Goal: Find specific page/section: Find specific page/section

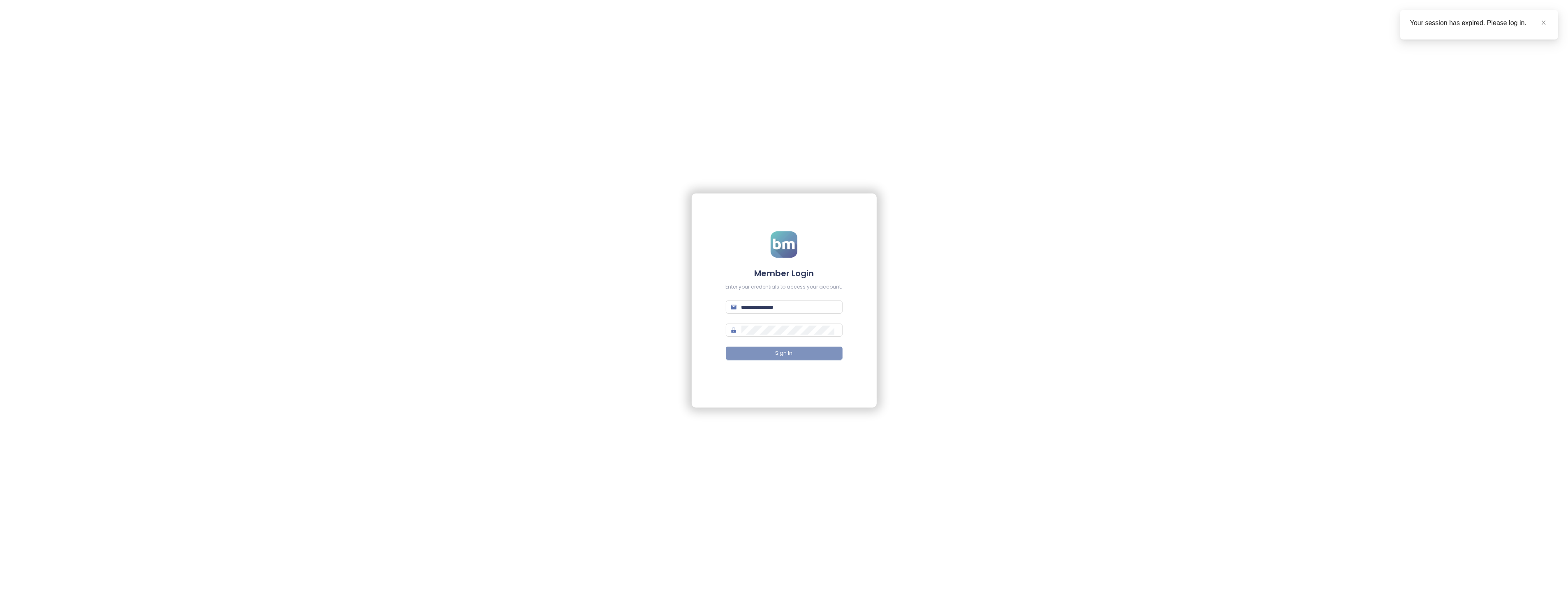
type input "**********"
click at [819, 354] on button "Sign In" at bounding box center [784, 352] width 117 height 13
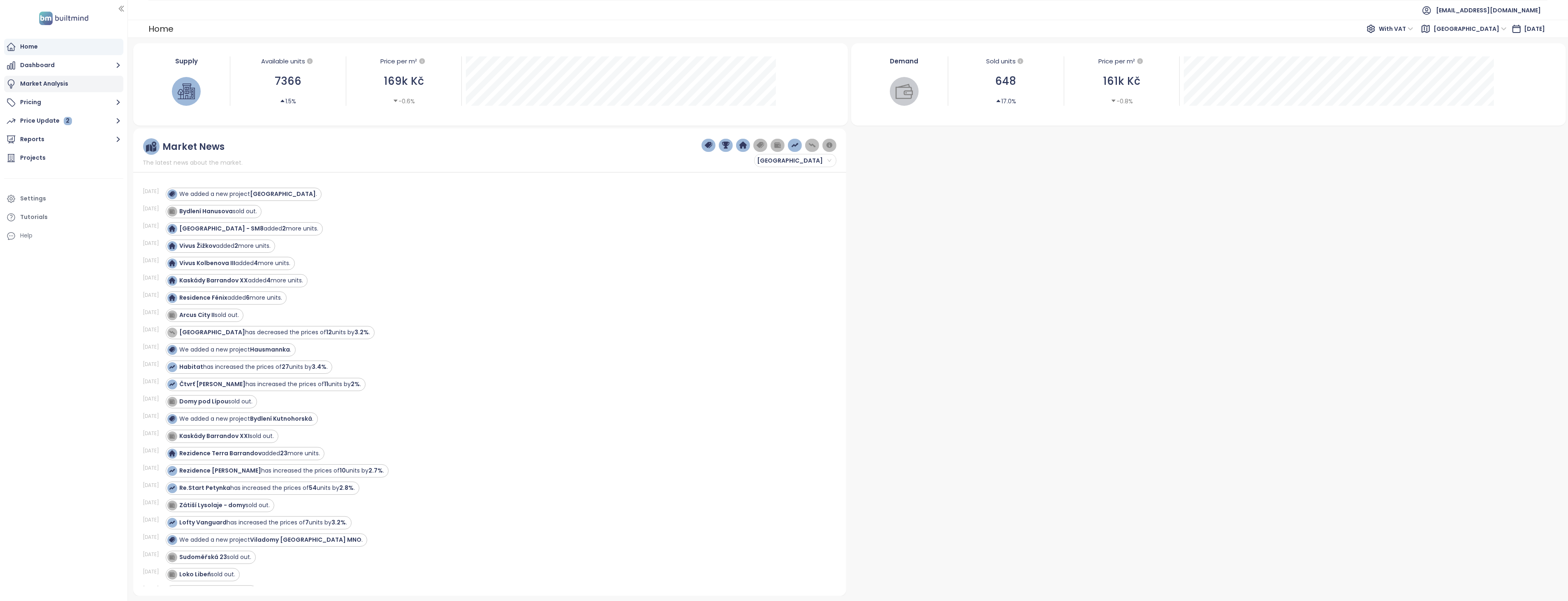
click at [49, 82] on div "Market Analysis" at bounding box center [44, 83] width 48 height 10
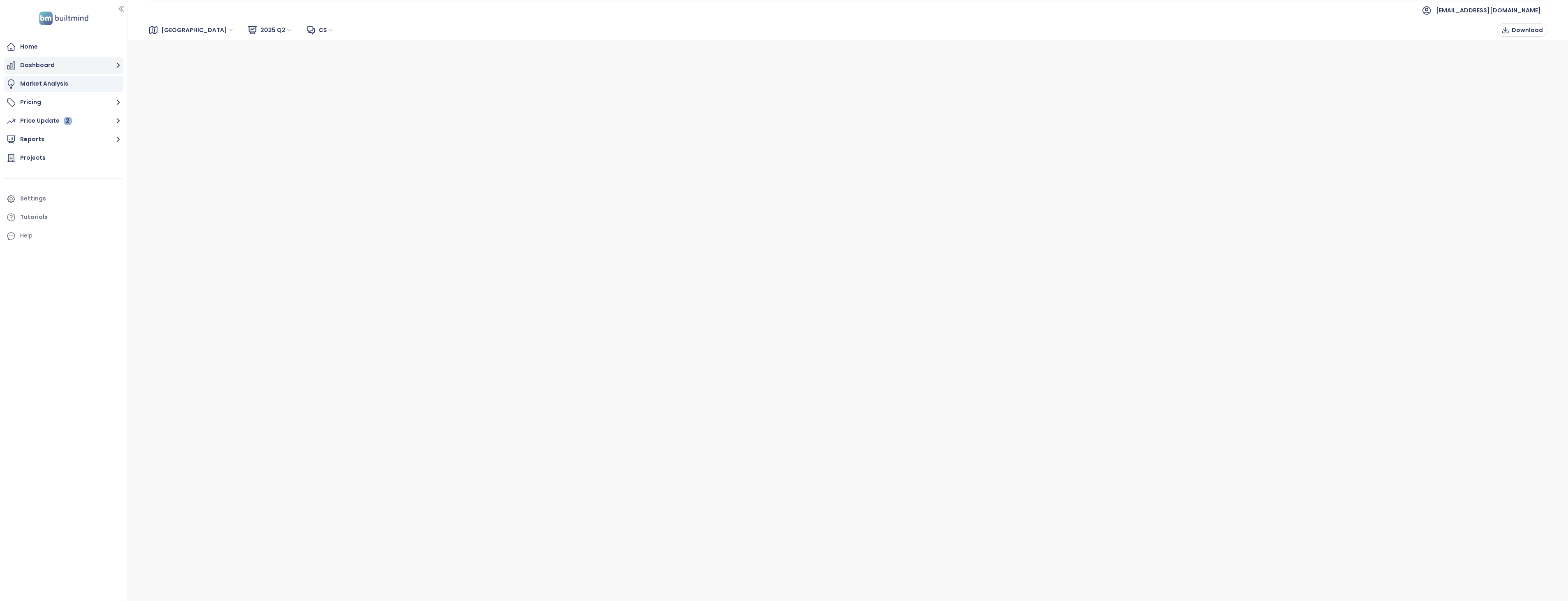
click at [48, 64] on button "Dashboard" at bounding box center [64, 66] width 119 height 16
click at [41, 51] on div "Home" at bounding box center [64, 47] width 119 height 16
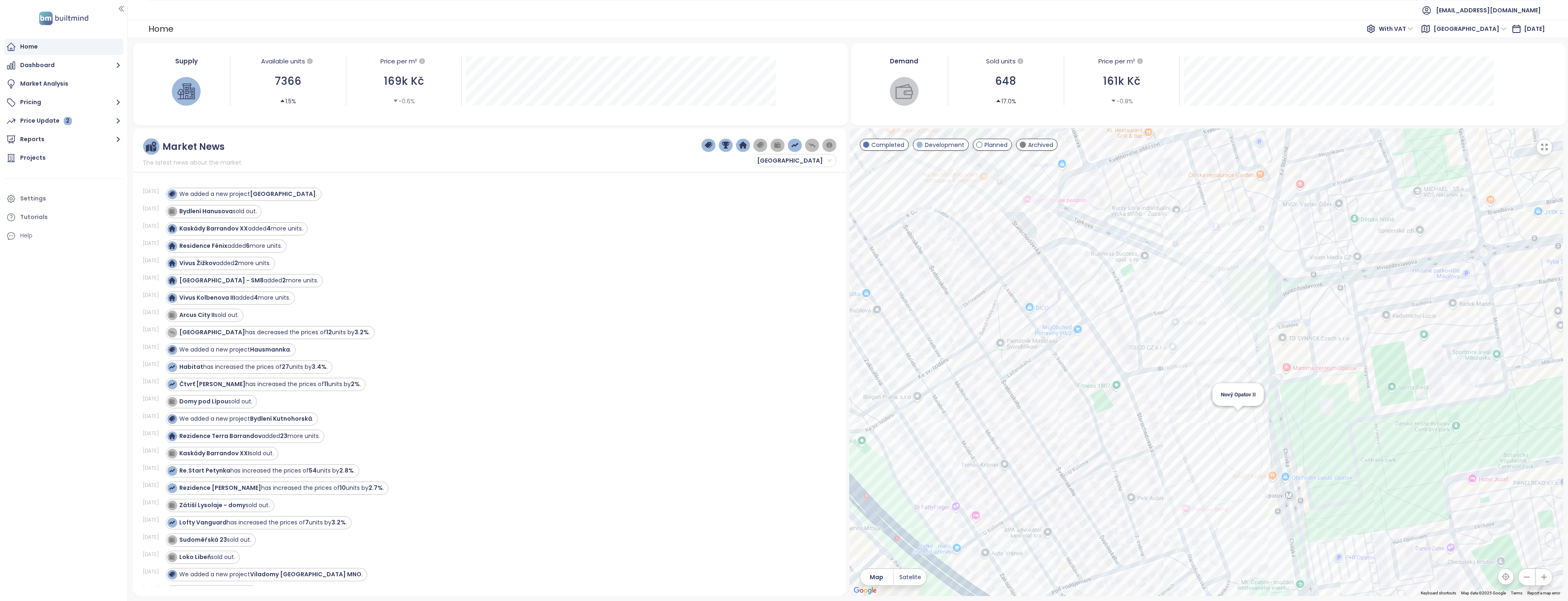
click at [1242, 416] on div "Nový Opatov II" at bounding box center [1206, 362] width 713 height 467
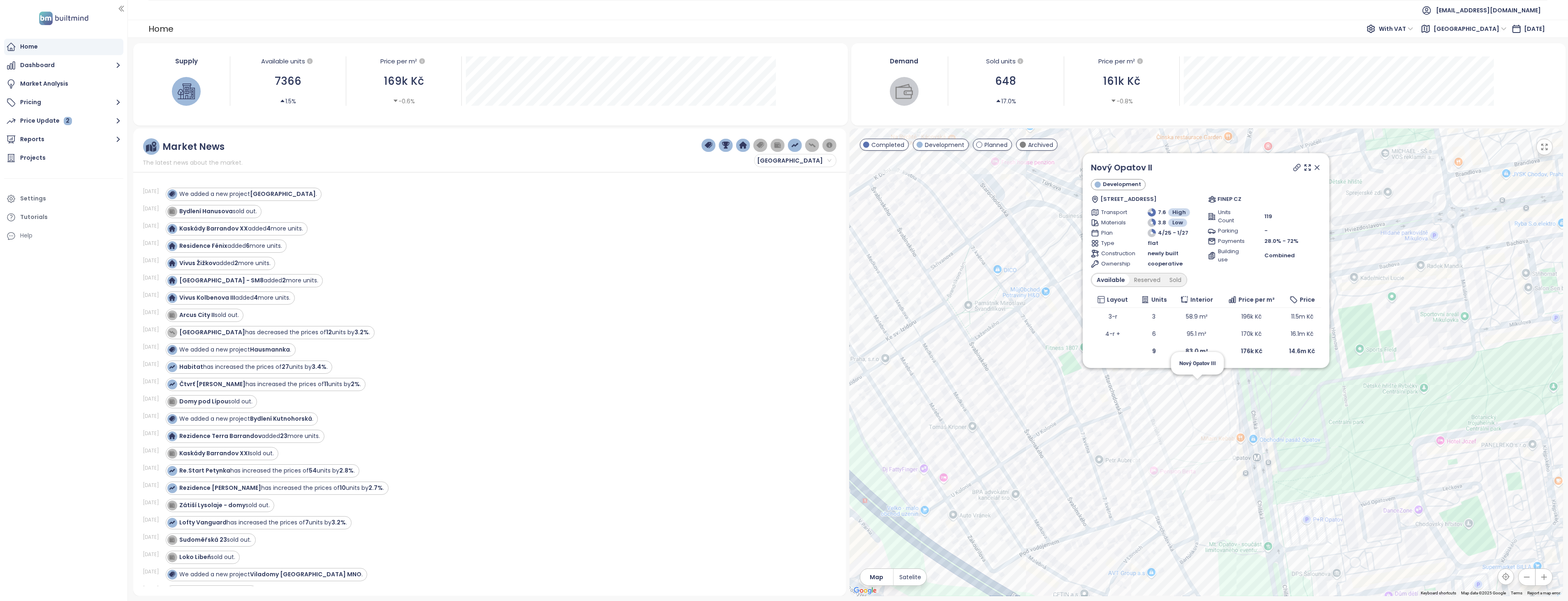
click at [1194, 383] on div "Nový Opatov II Development Chilská 1, 149 00 Praha 11-Chodov, Czechia FINEP CZ …" at bounding box center [1206, 362] width 713 height 467
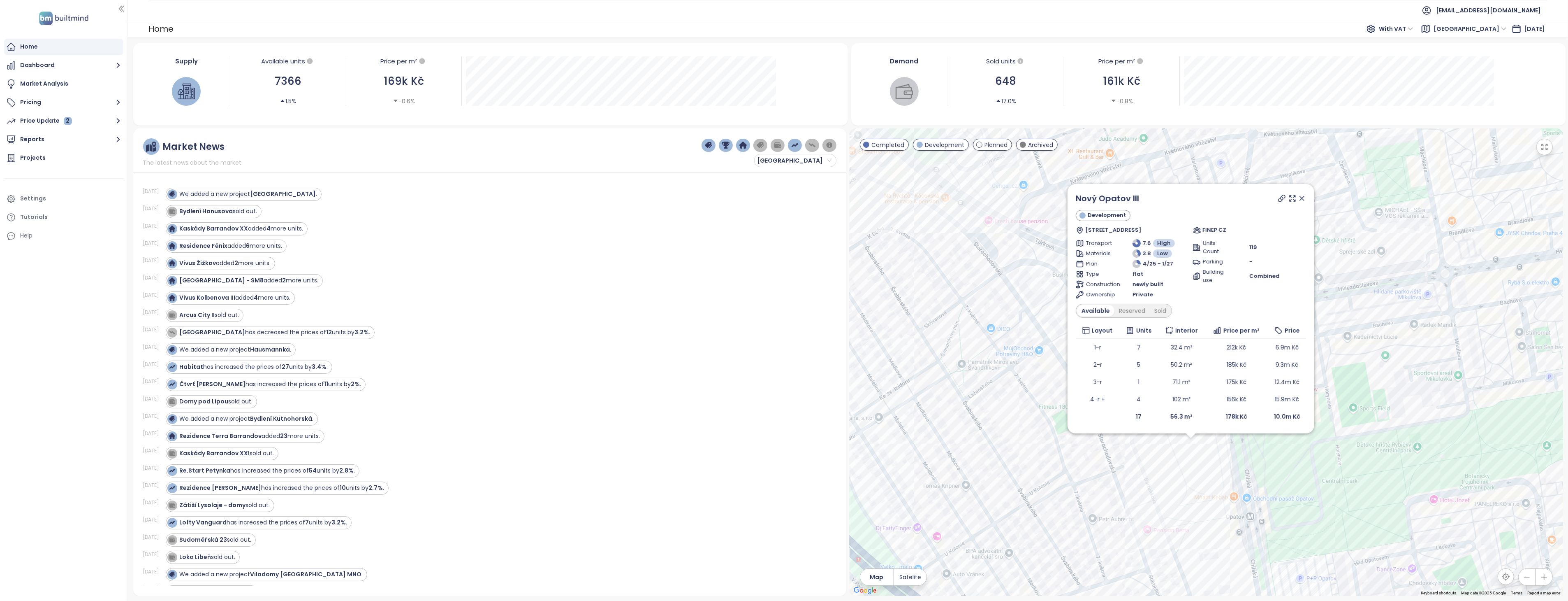
drag, startPoint x: 1159, startPoint y: 362, endPoint x: 1144, endPoint y: 458, distance: 97.2
click at [1144, 458] on div "Nový Opatov III Development Chilská 1, 149 00 Praha 4-Chodov, Czechia FINEP CZ …" at bounding box center [1206, 362] width 713 height 467
click at [1280, 198] on icon at bounding box center [1282, 198] width 8 height 8
click at [1289, 199] on icon at bounding box center [1292, 198] width 8 height 8
drag, startPoint x: 1304, startPoint y: 199, endPoint x: 1205, endPoint y: 447, distance: 267.0
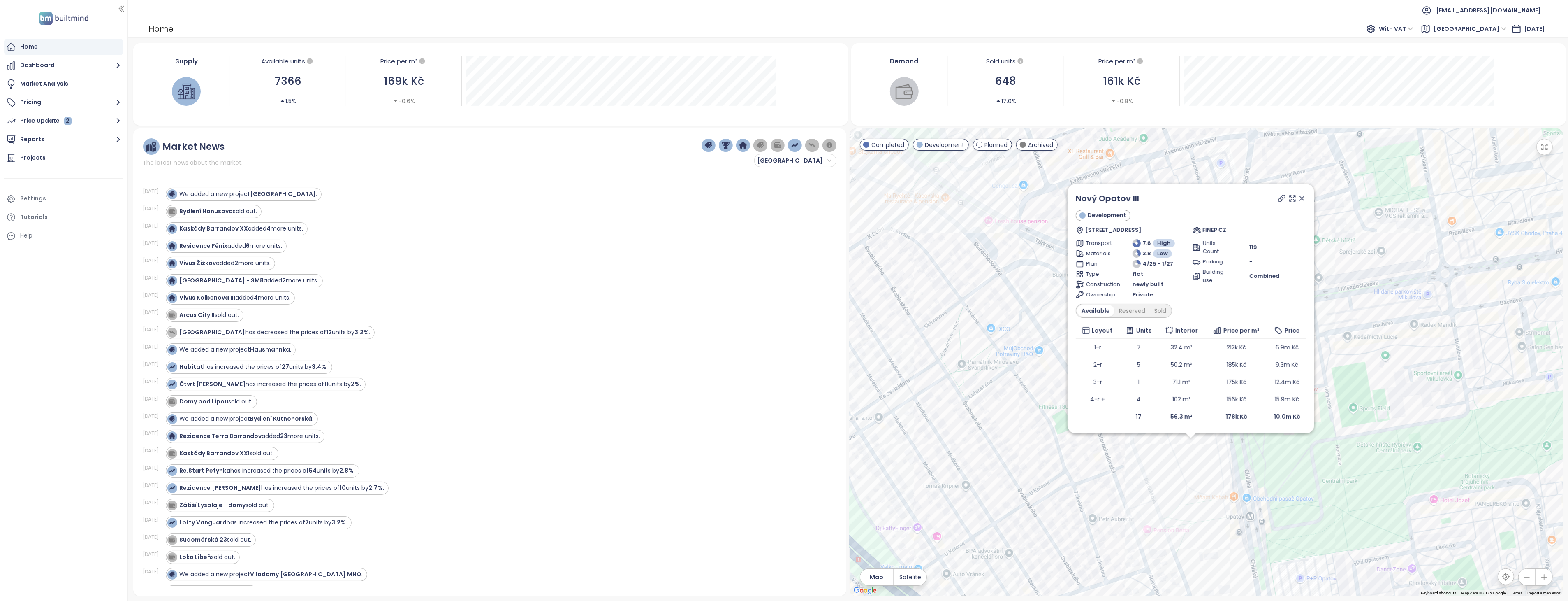
click at [1304, 199] on icon at bounding box center [1302, 198] width 8 height 8
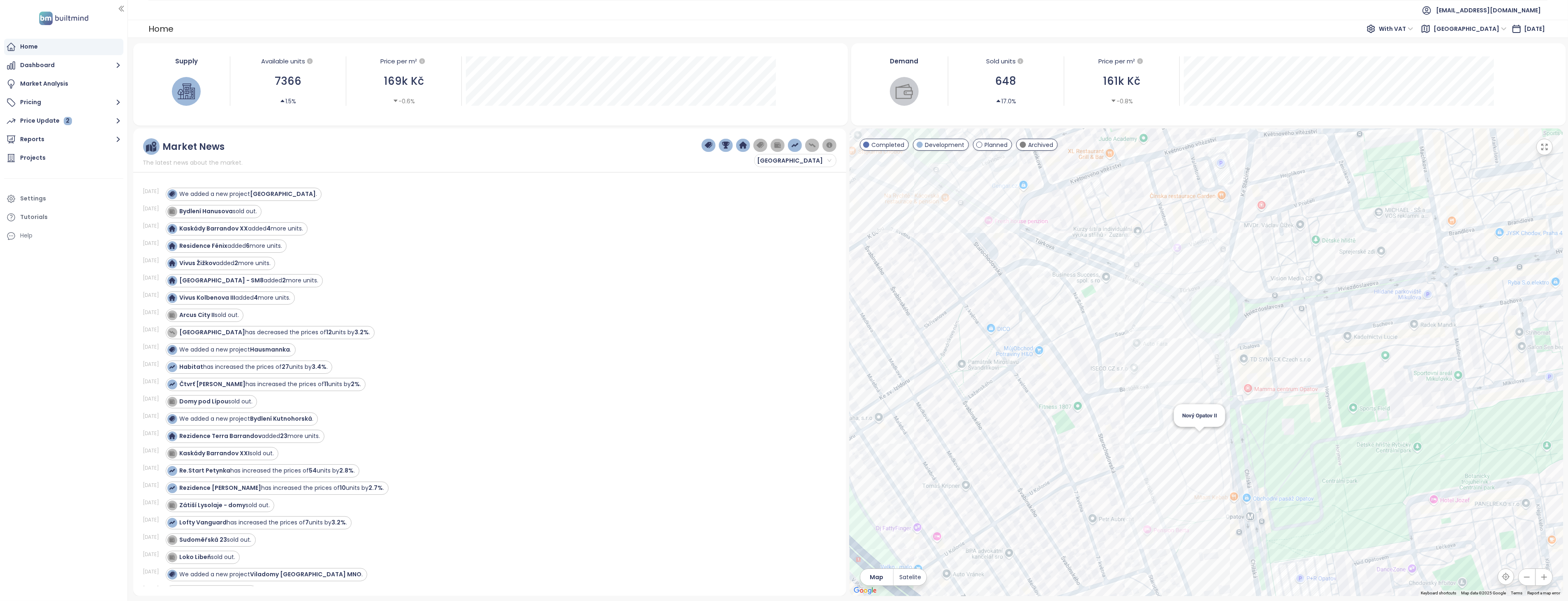
click at [1203, 437] on div "Nový Opatov II" at bounding box center [1206, 362] width 713 height 467
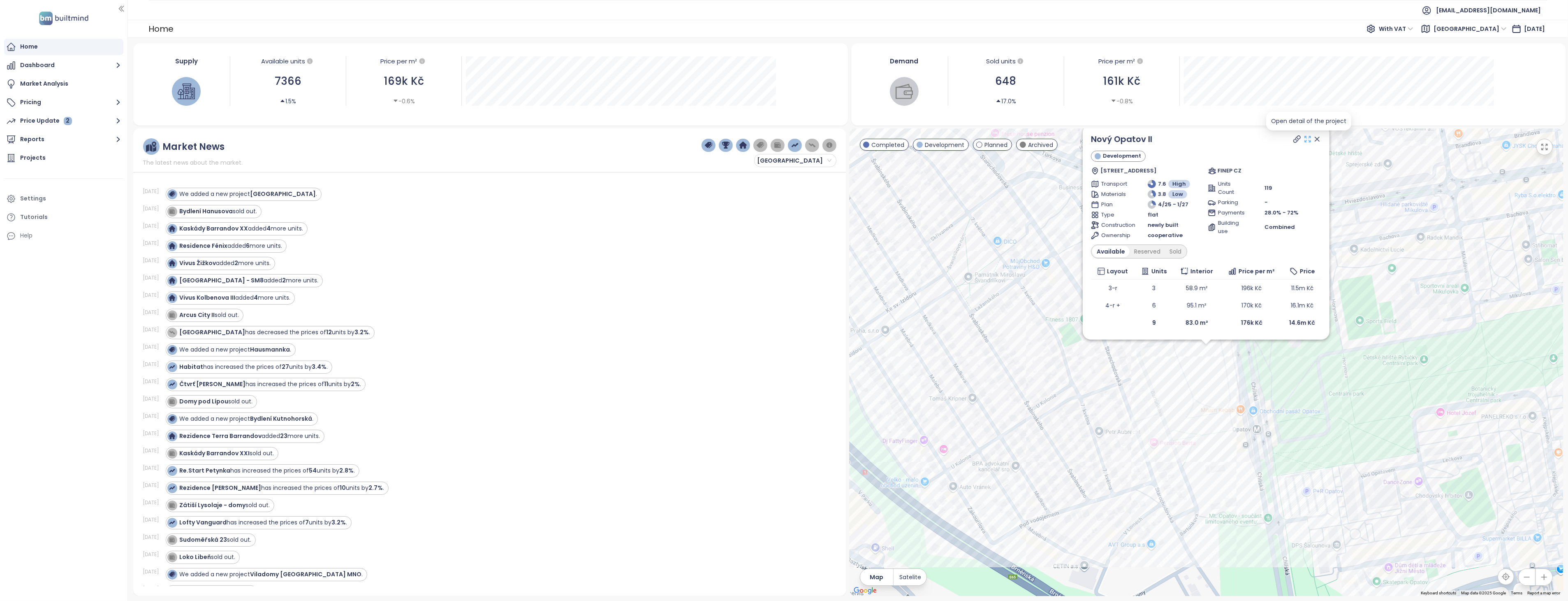
click at [1309, 140] on icon at bounding box center [1307, 139] width 8 height 8
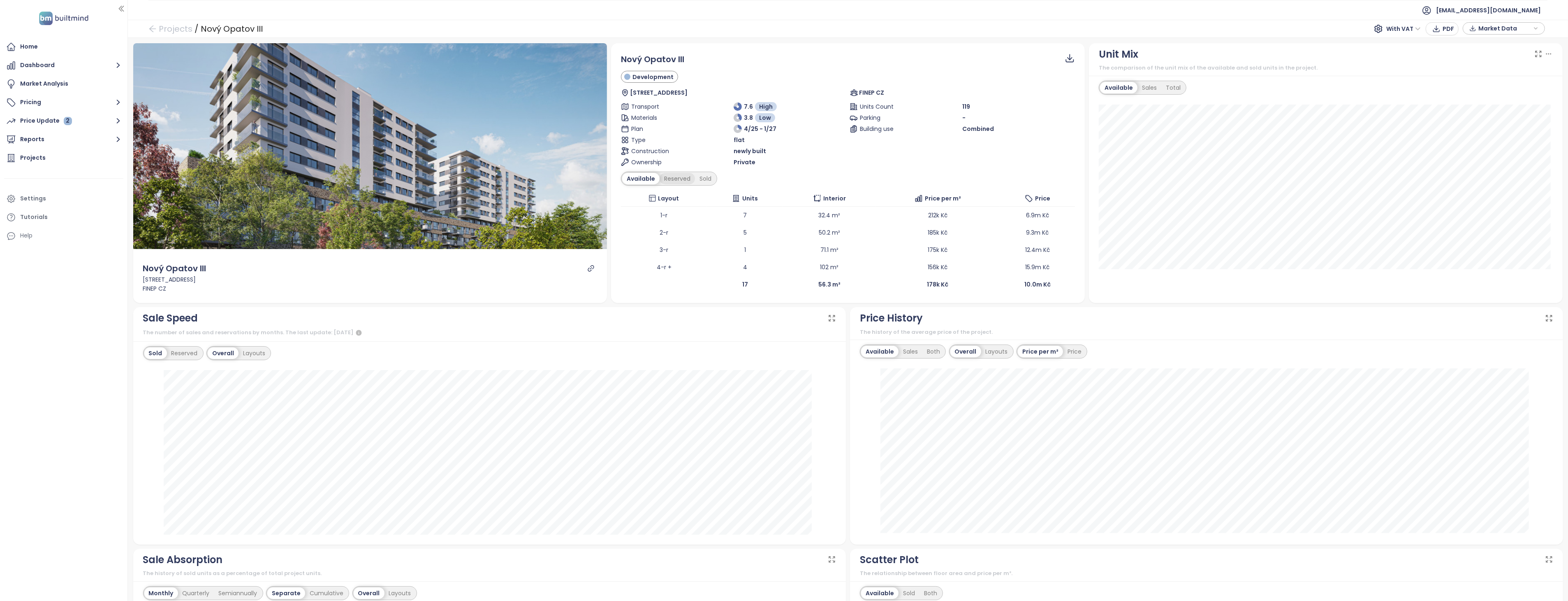
click at [667, 176] on div "Reserved" at bounding box center [677, 178] width 35 height 11
click at [699, 180] on div "Sold" at bounding box center [704, 178] width 21 height 11
click at [665, 180] on div "Reserved" at bounding box center [674, 178] width 35 height 11
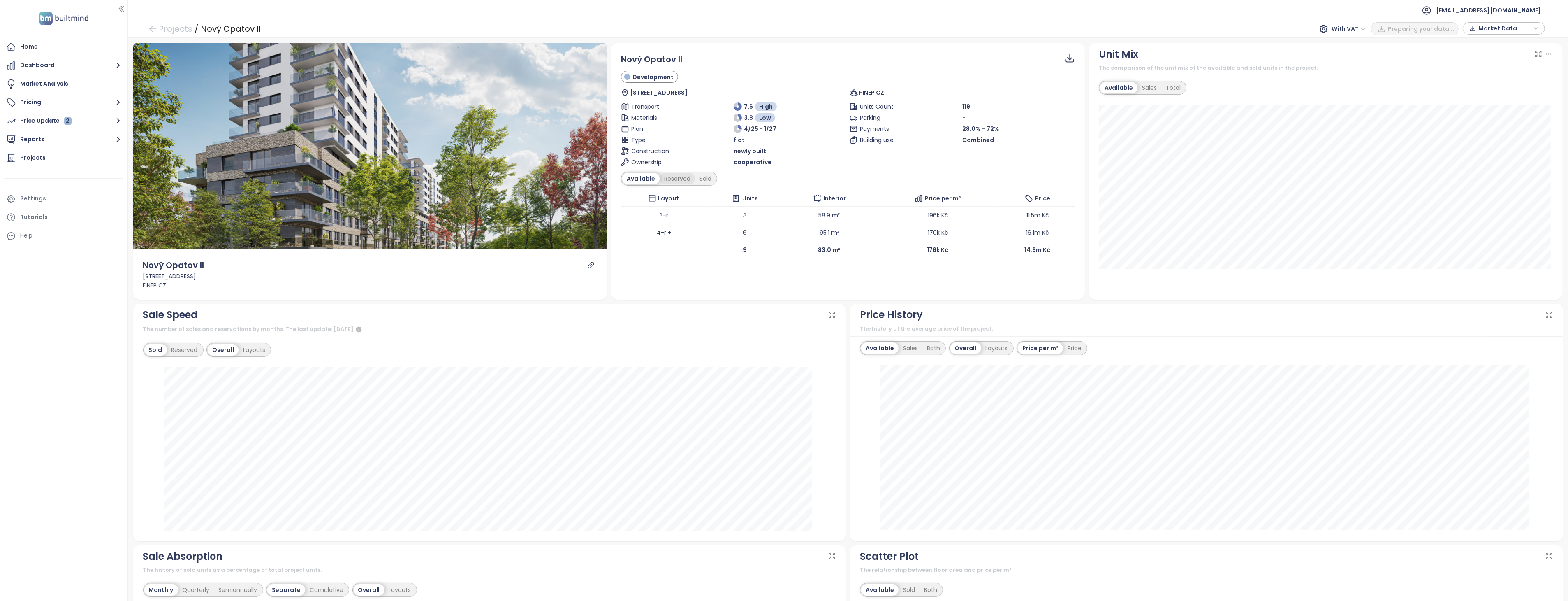
click at [665, 177] on div "Reserved" at bounding box center [677, 178] width 35 height 11
click at [700, 177] on div "Sold" at bounding box center [704, 178] width 21 height 11
click at [667, 179] on div "Reserved" at bounding box center [674, 178] width 35 height 11
